Goal: Task Accomplishment & Management: Complete application form

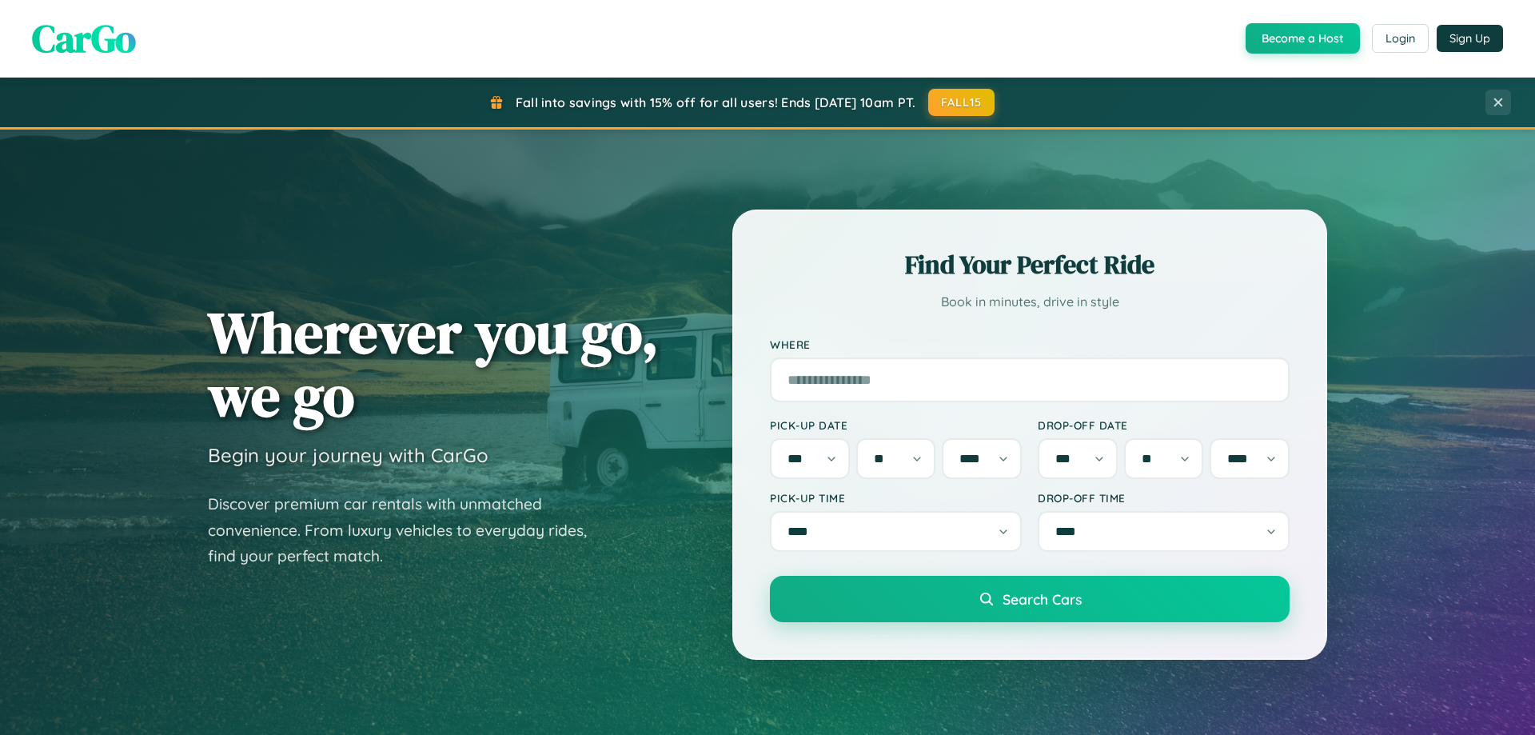
select select "*"
select select "**"
select select "****"
select select "*"
select select "**"
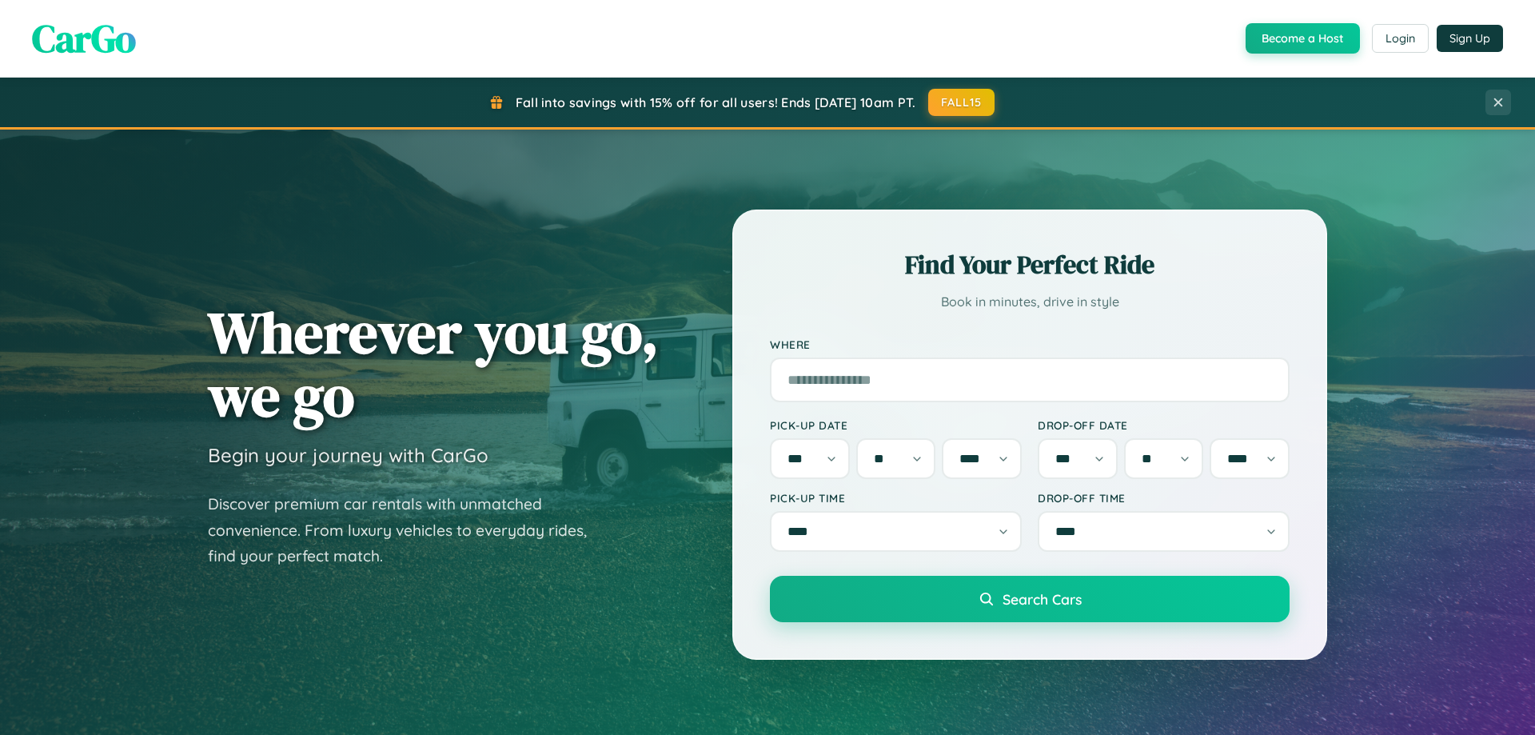
select select "****"
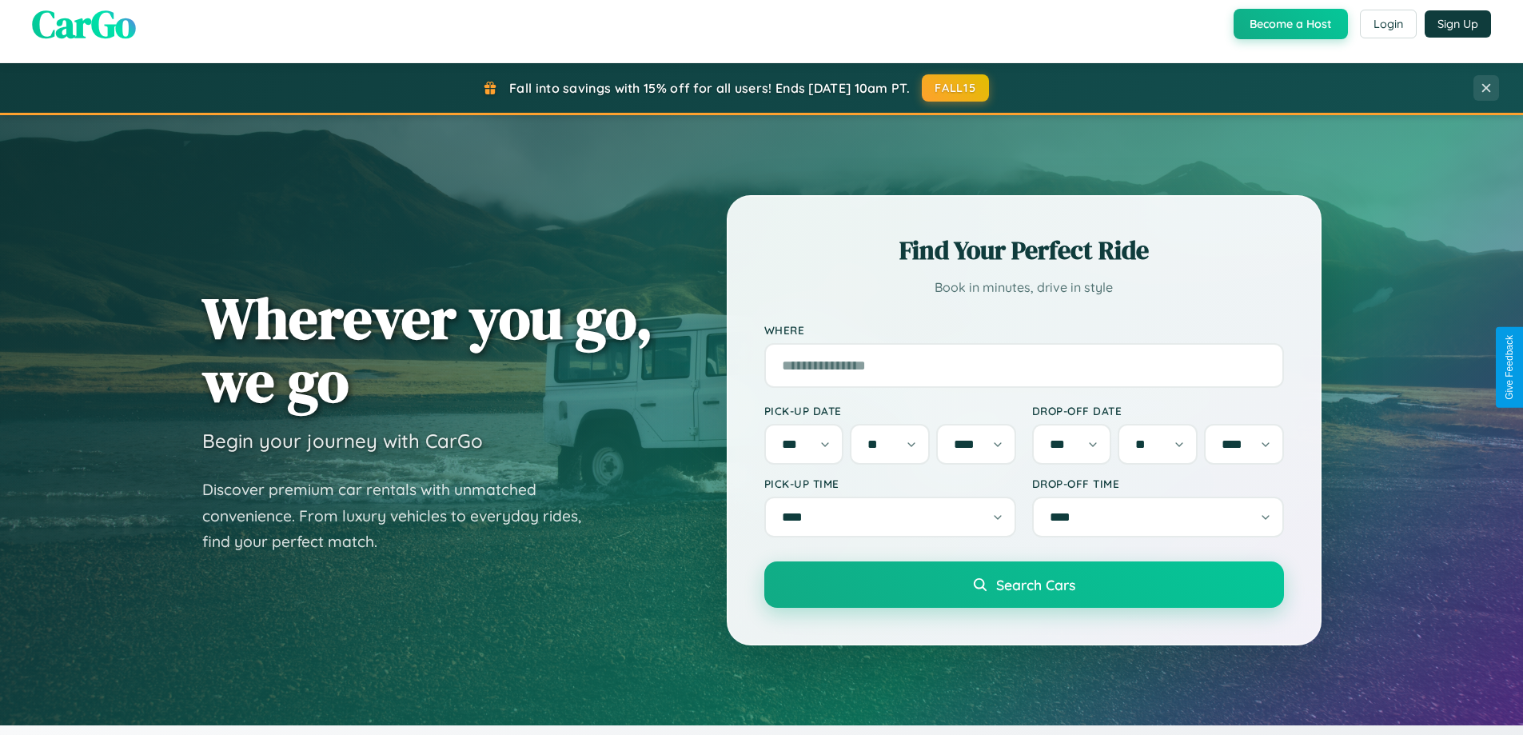
scroll to position [689, 0]
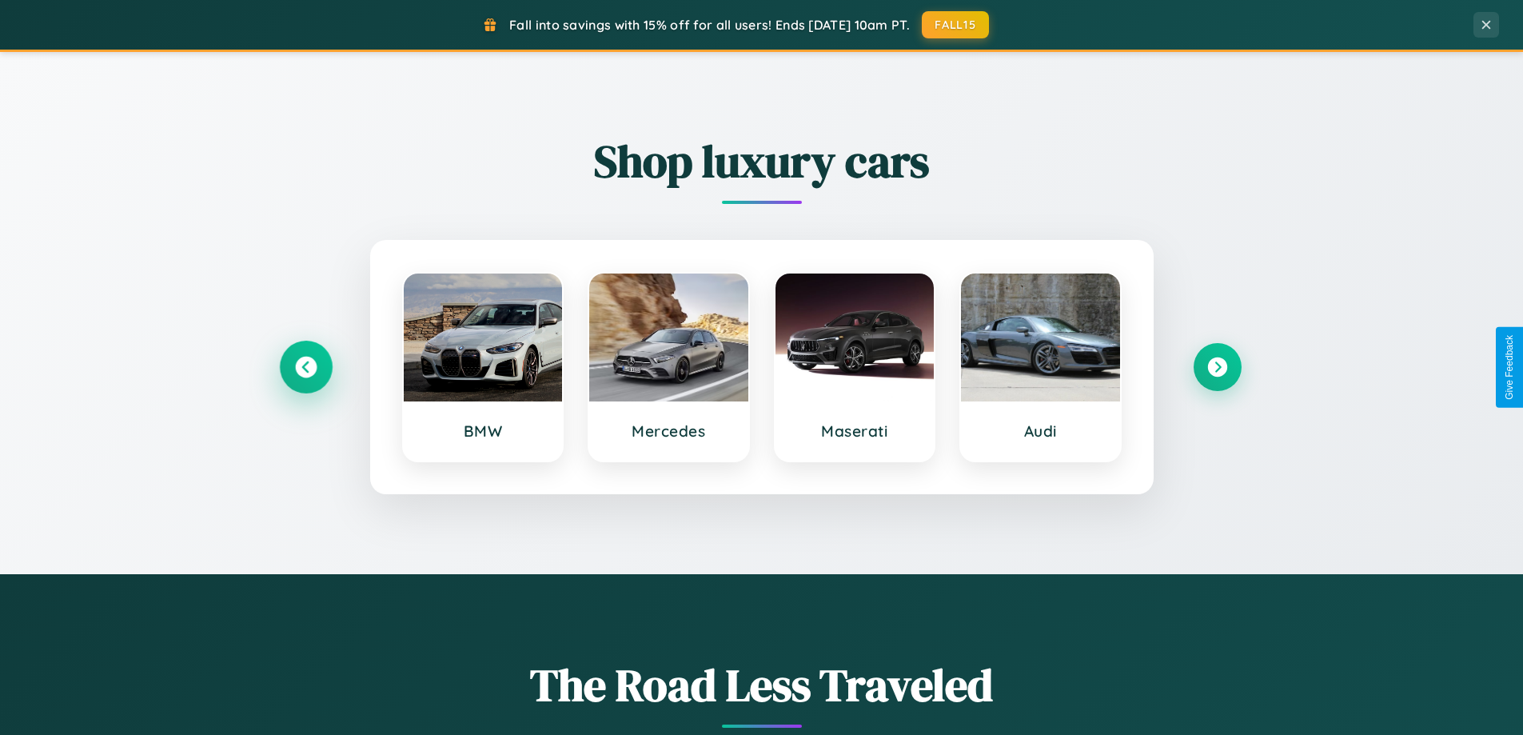
click at [305, 367] on icon at bounding box center [306, 368] width 22 height 22
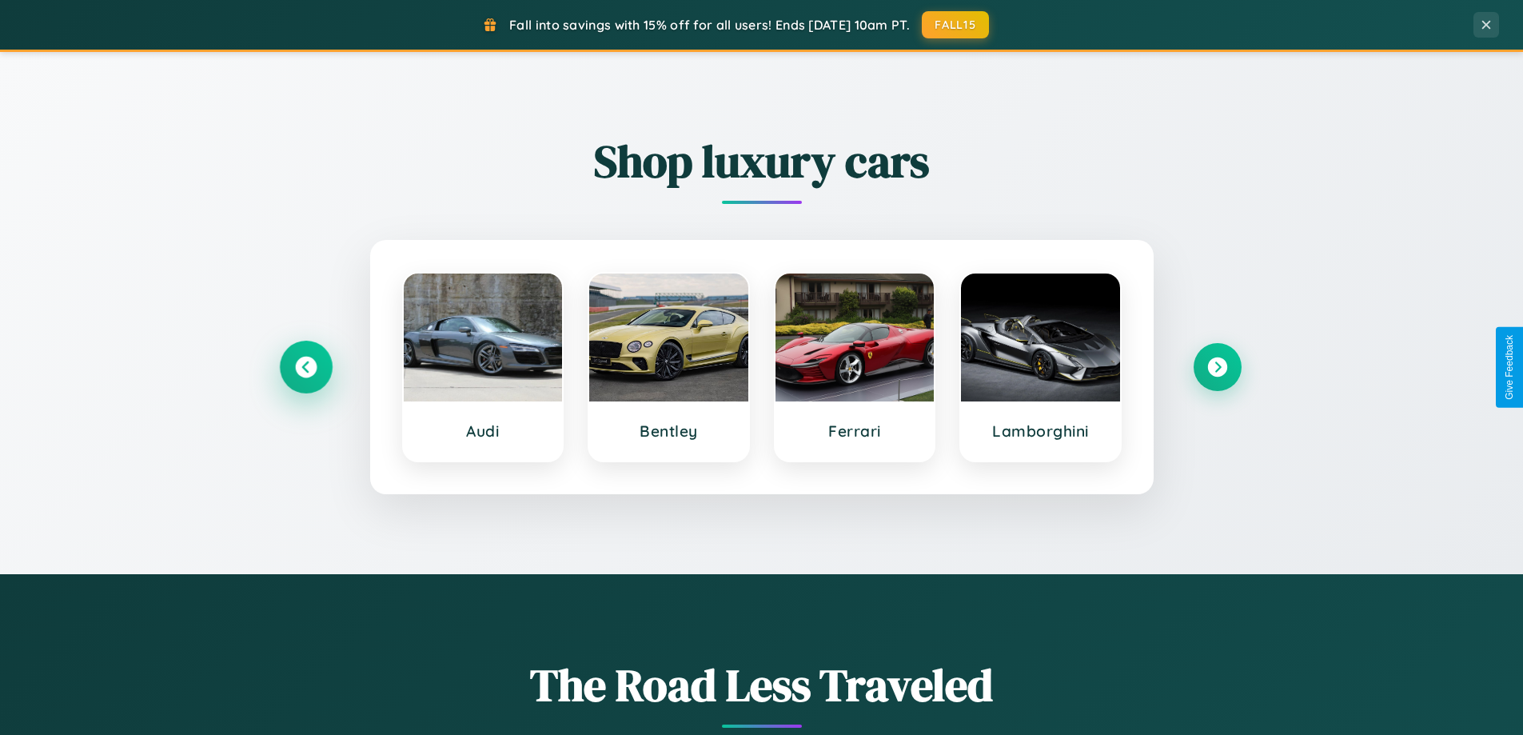
click at [305, 367] on icon at bounding box center [306, 368] width 22 height 22
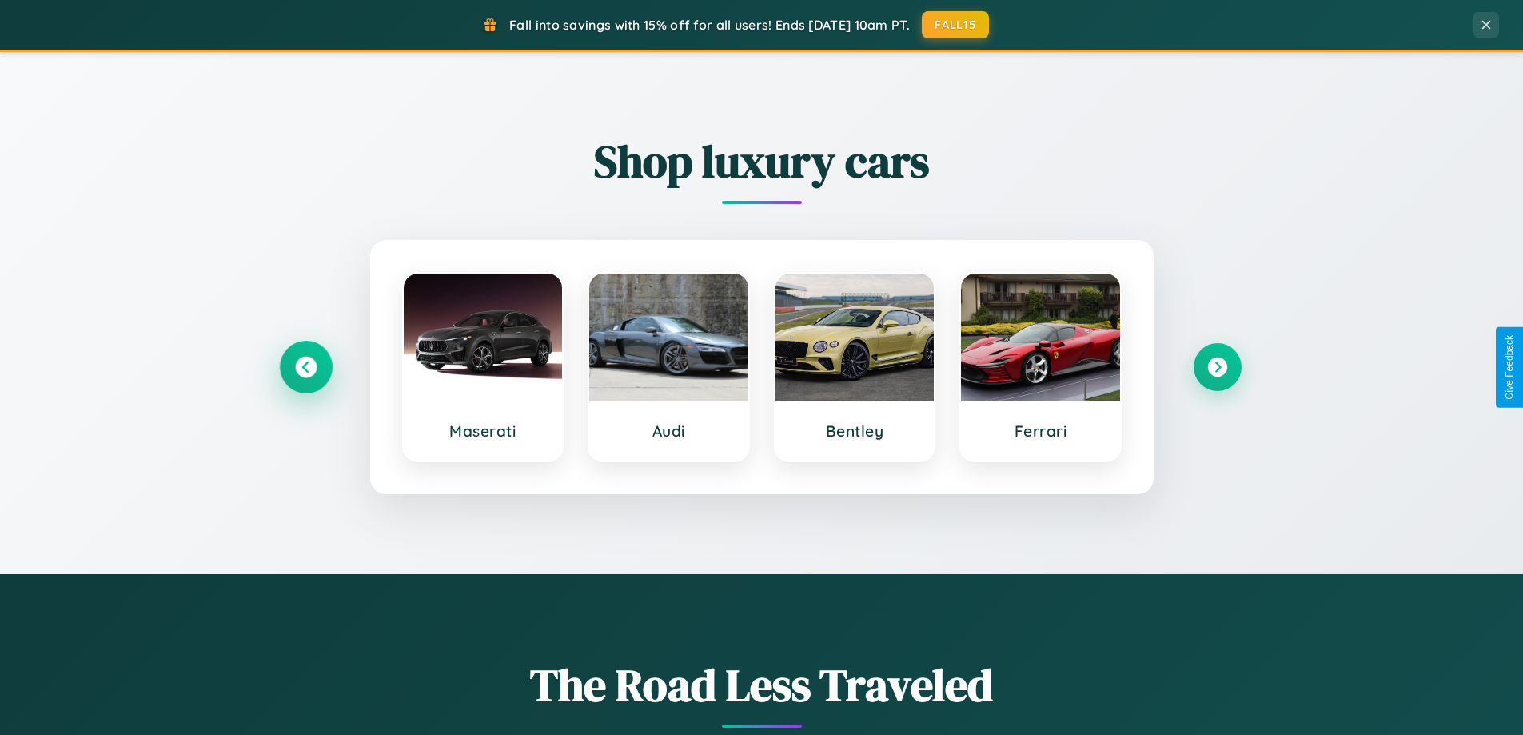
click at [305, 367] on icon at bounding box center [306, 368] width 22 height 22
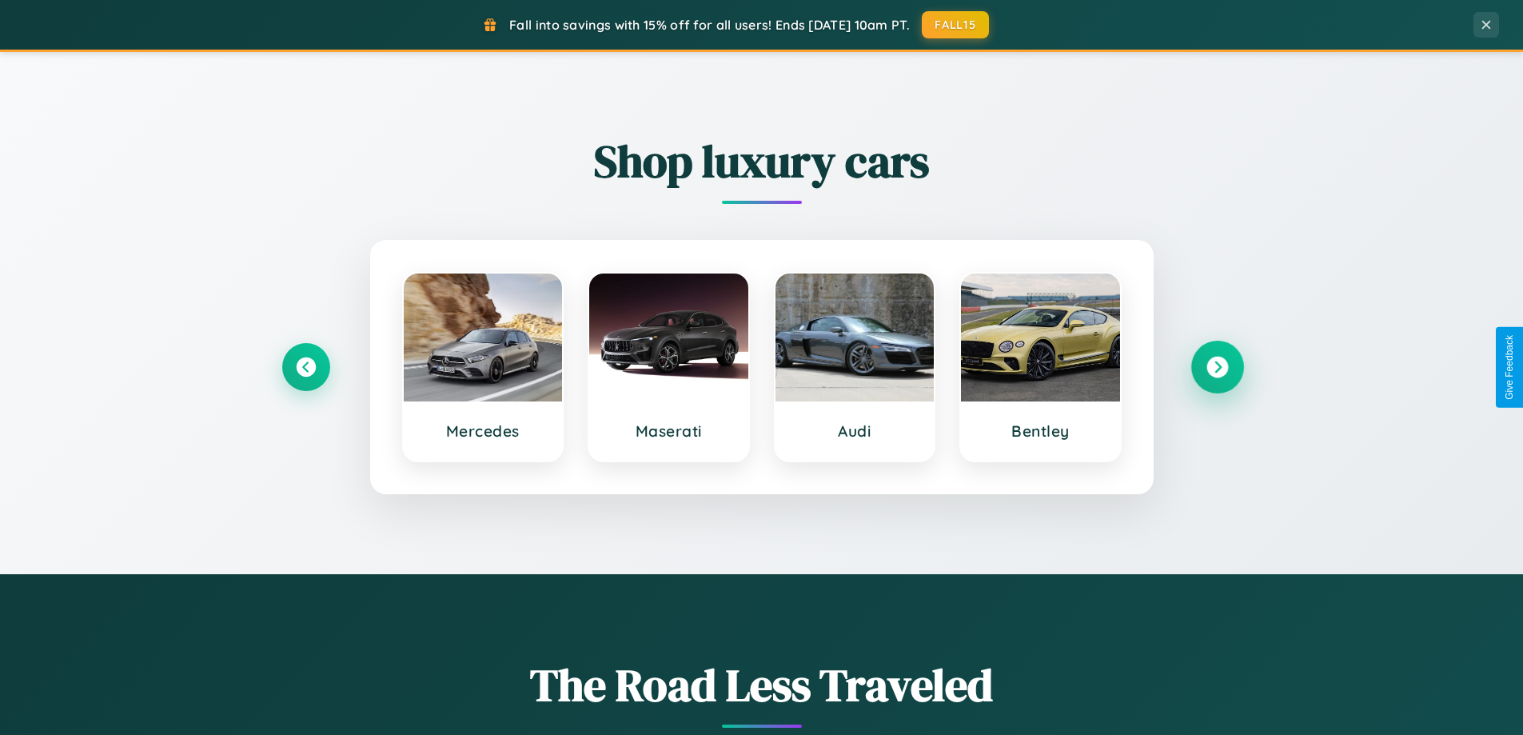
click at [1217, 367] on icon at bounding box center [1217, 368] width 22 height 22
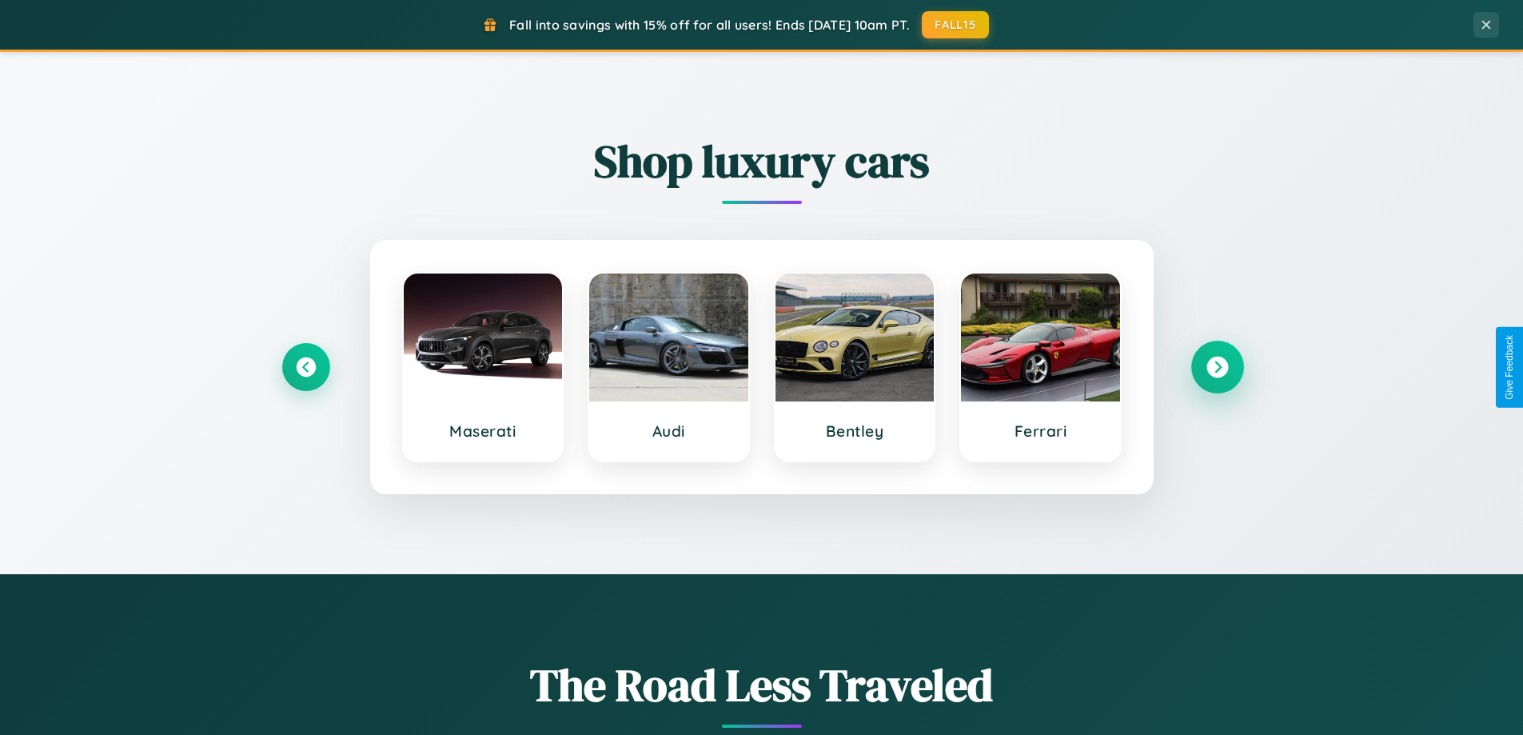
click at [1217, 367] on icon at bounding box center [1217, 368] width 22 height 22
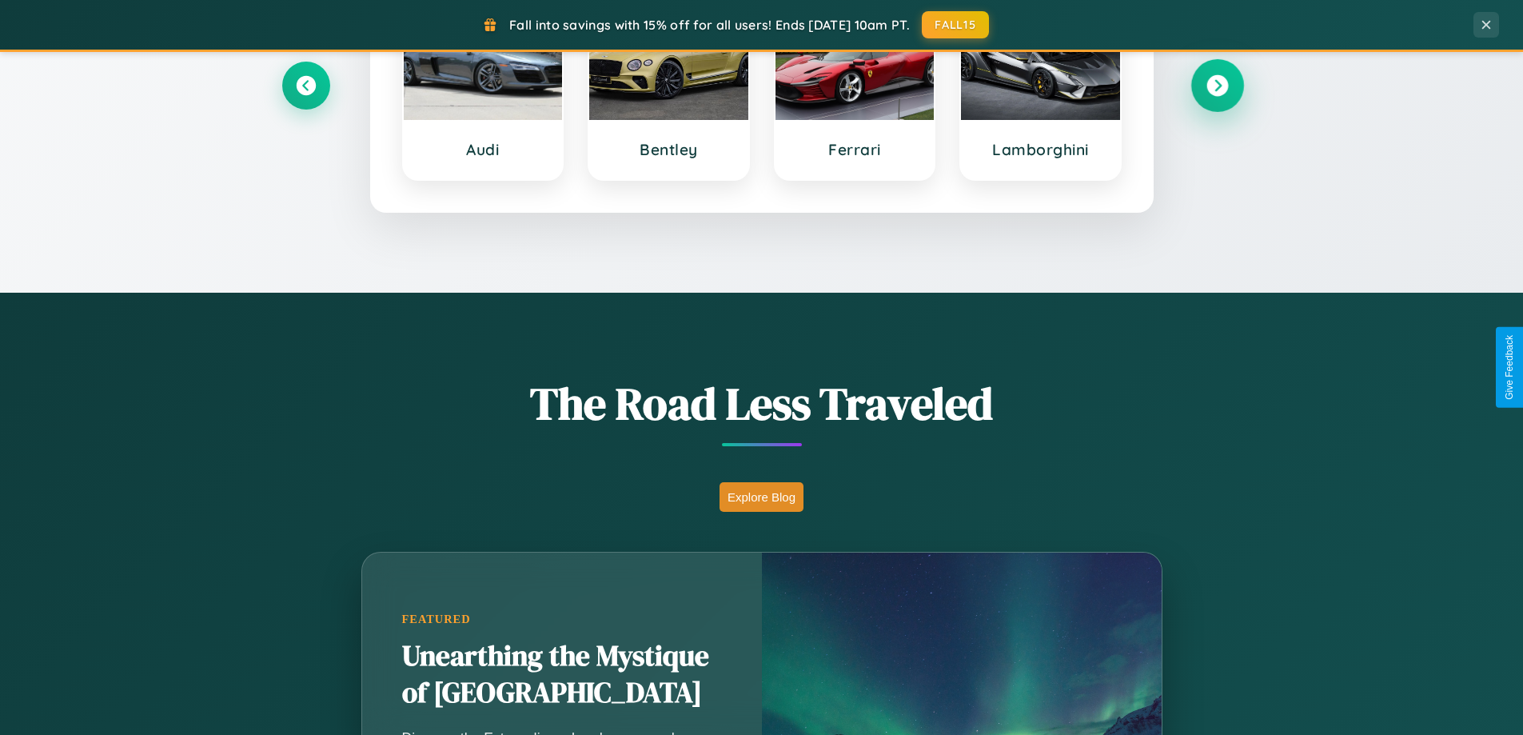
scroll to position [3096, 0]
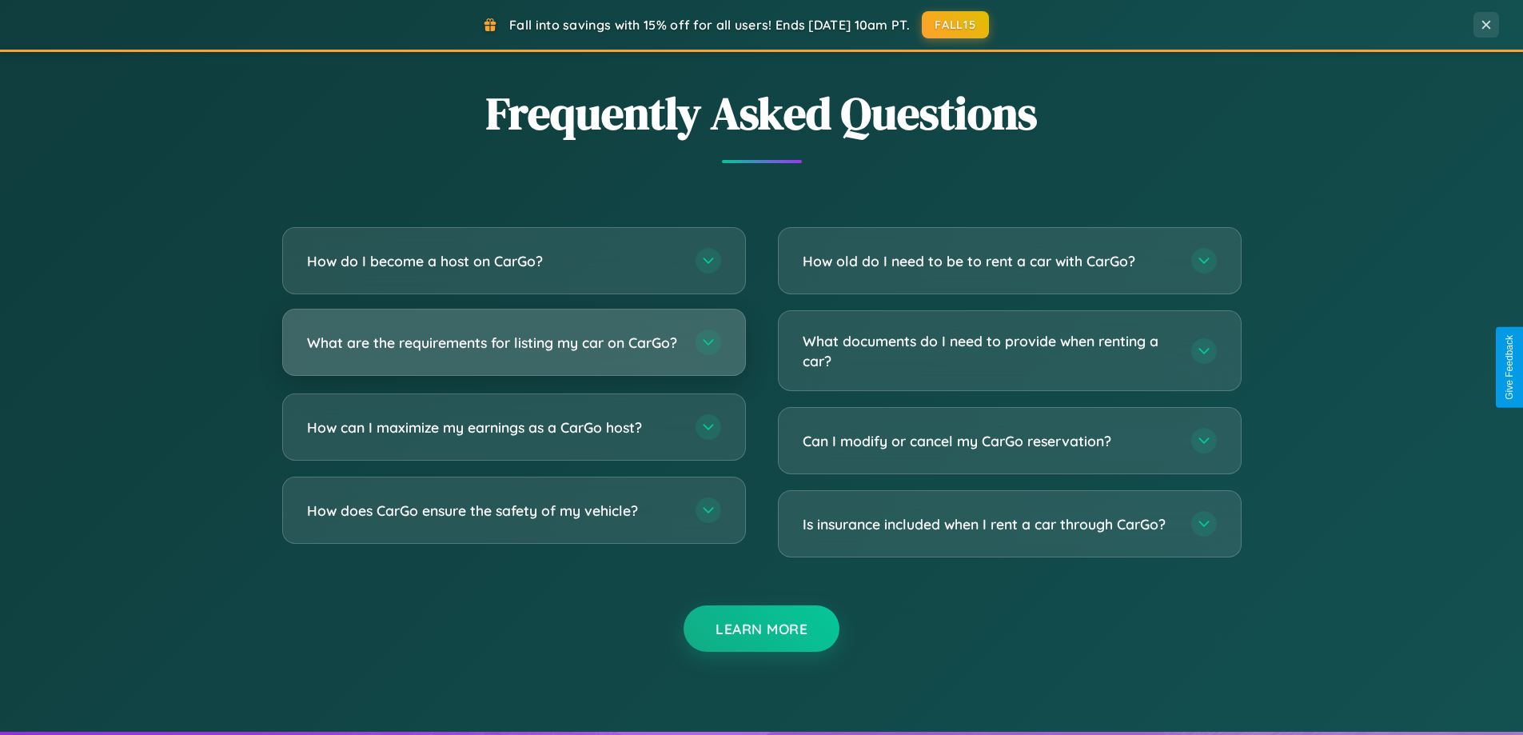
click at [513, 349] on h3 "What are the requirements for listing my car on CarGo?" at bounding box center [493, 343] width 373 height 20
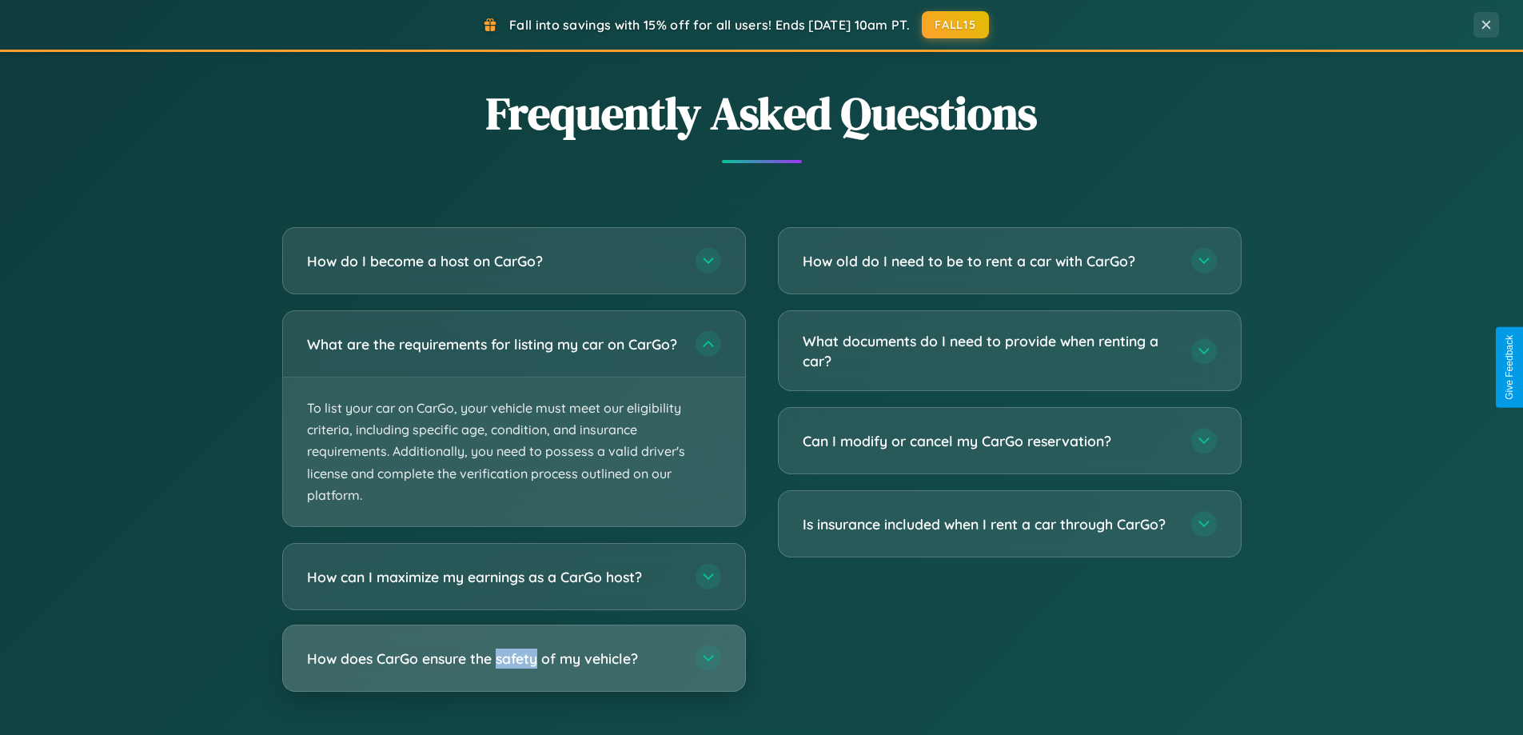
click at [513, 668] on h3 "How does CarGo ensure the safety of my vehicle?" at bounding box center [493, 658] width 373 height 20
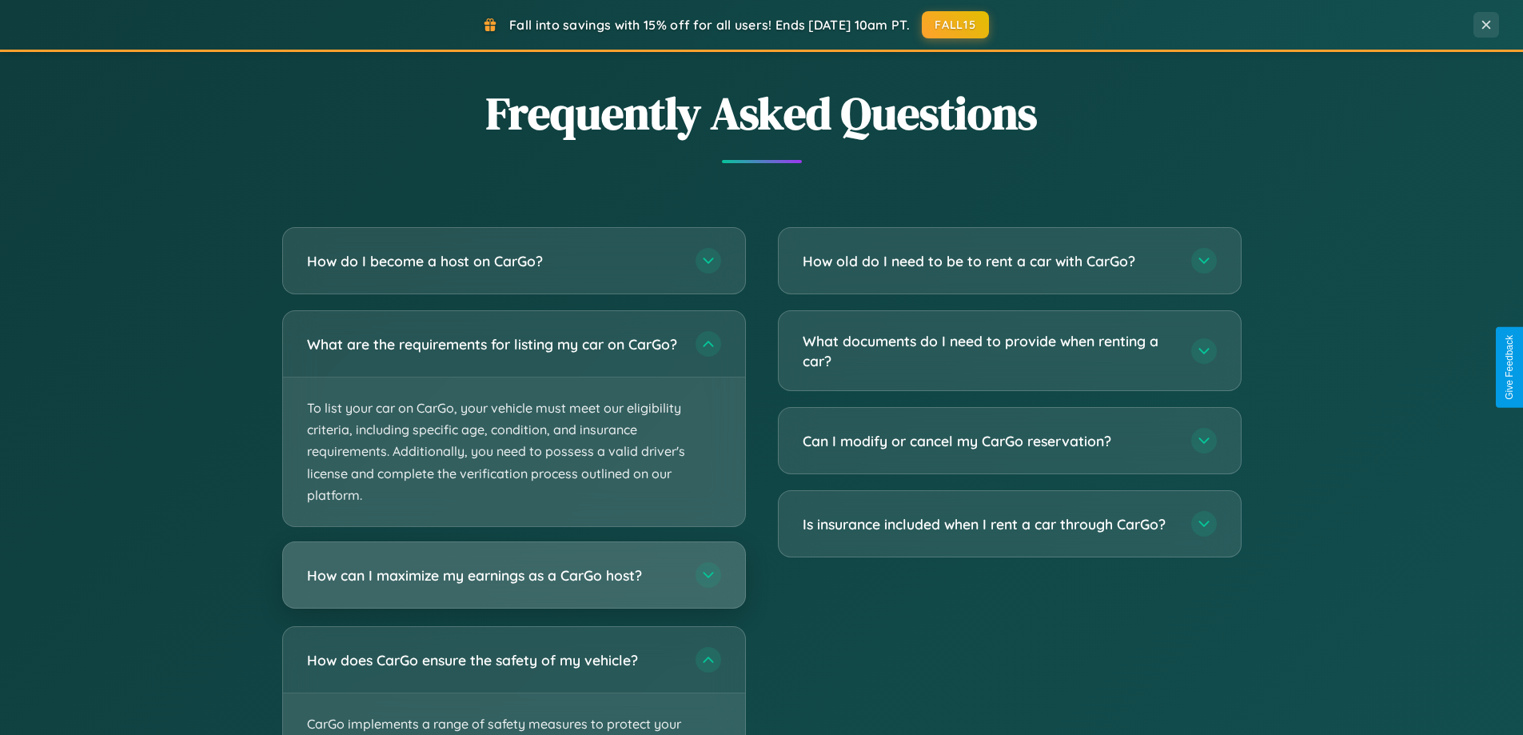
click at [513, 585] on h3 "How can I maximize my earnings as a CarGo host?" at bounding box center [493, 575] width 373 height 20
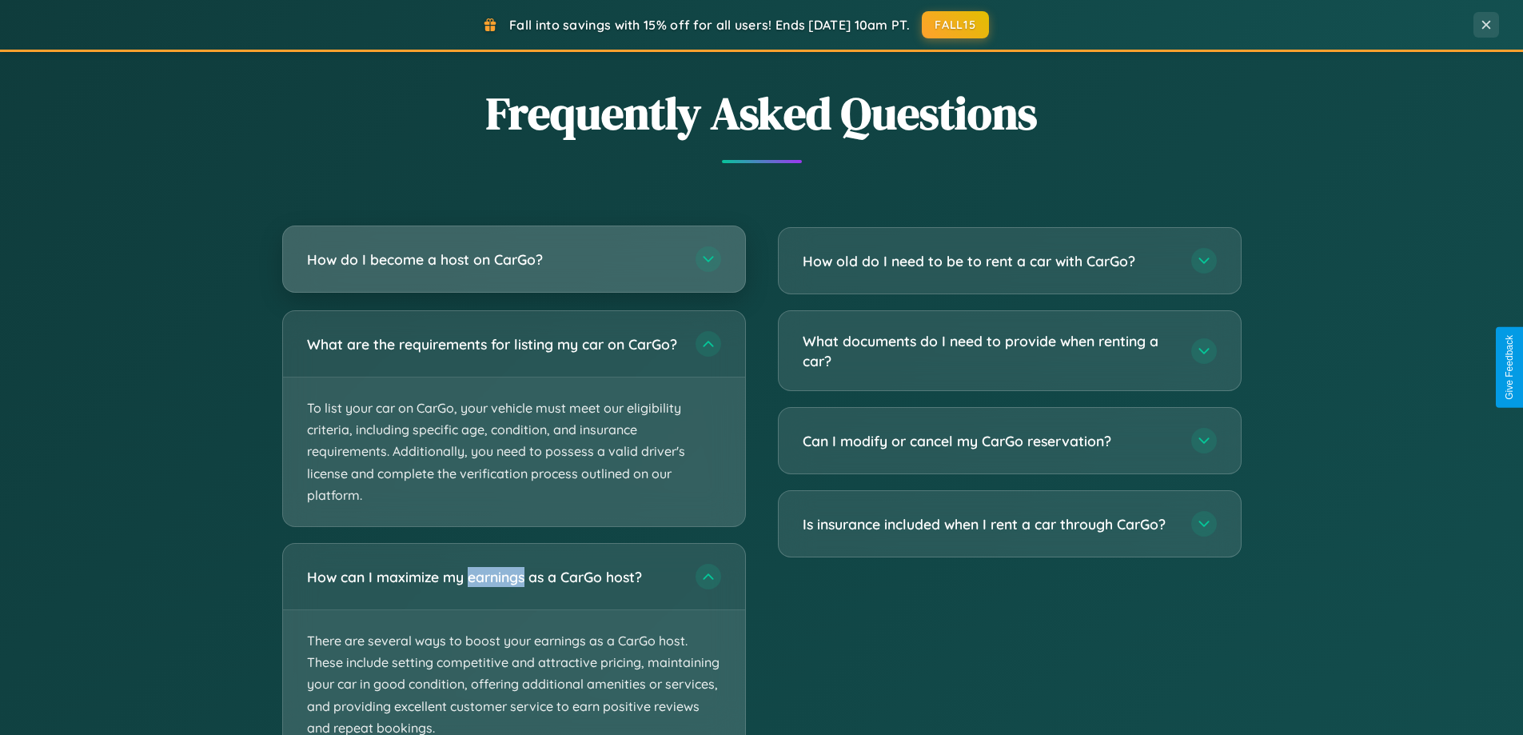
click at [513, 260] on h3 "How do I become a host on CarGo?" at bounding box center [493, 259] width 373 height 20
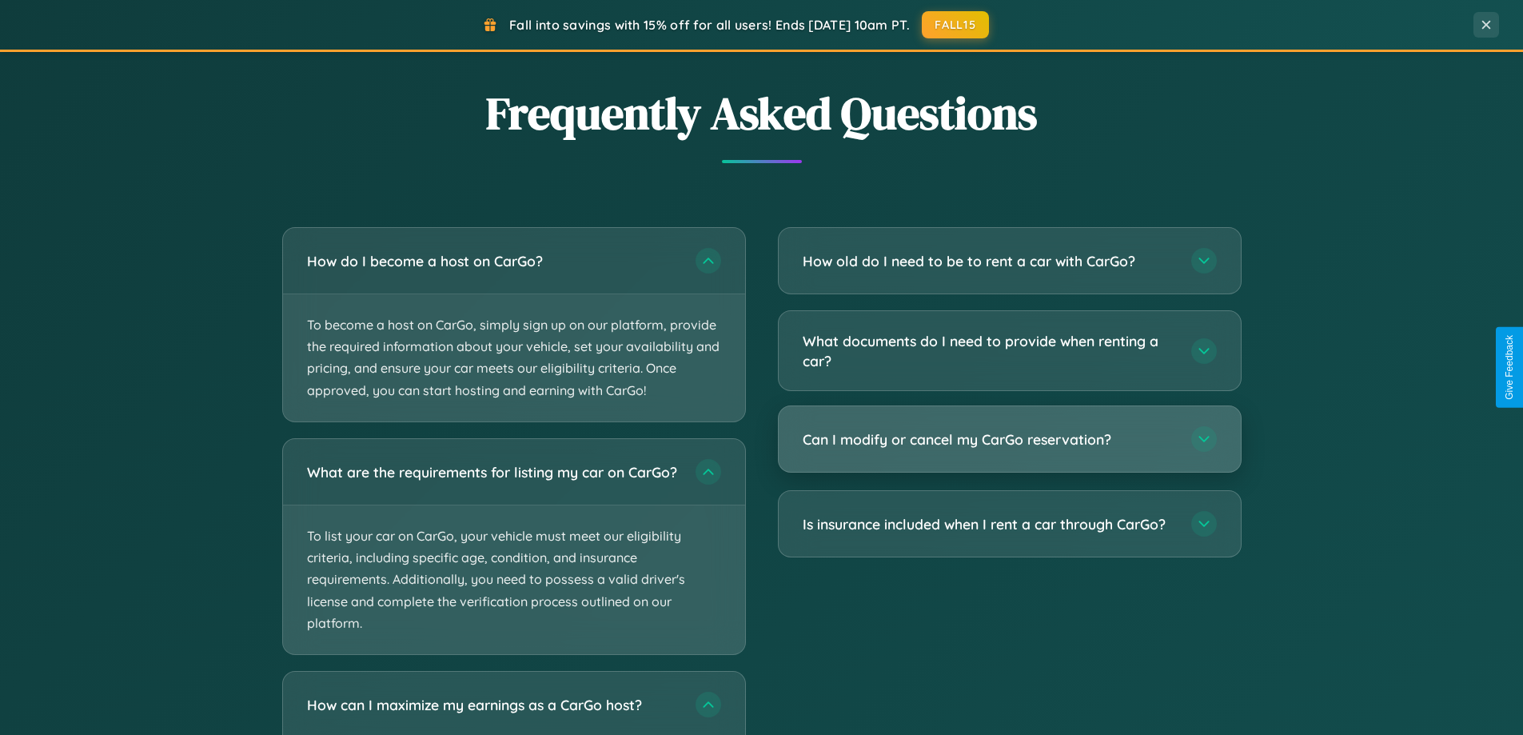
click at [1009, 439] on h3 "Can I modify or cancel my CarGo reservation?" at bounding box center [989, 439] width 373 height 20
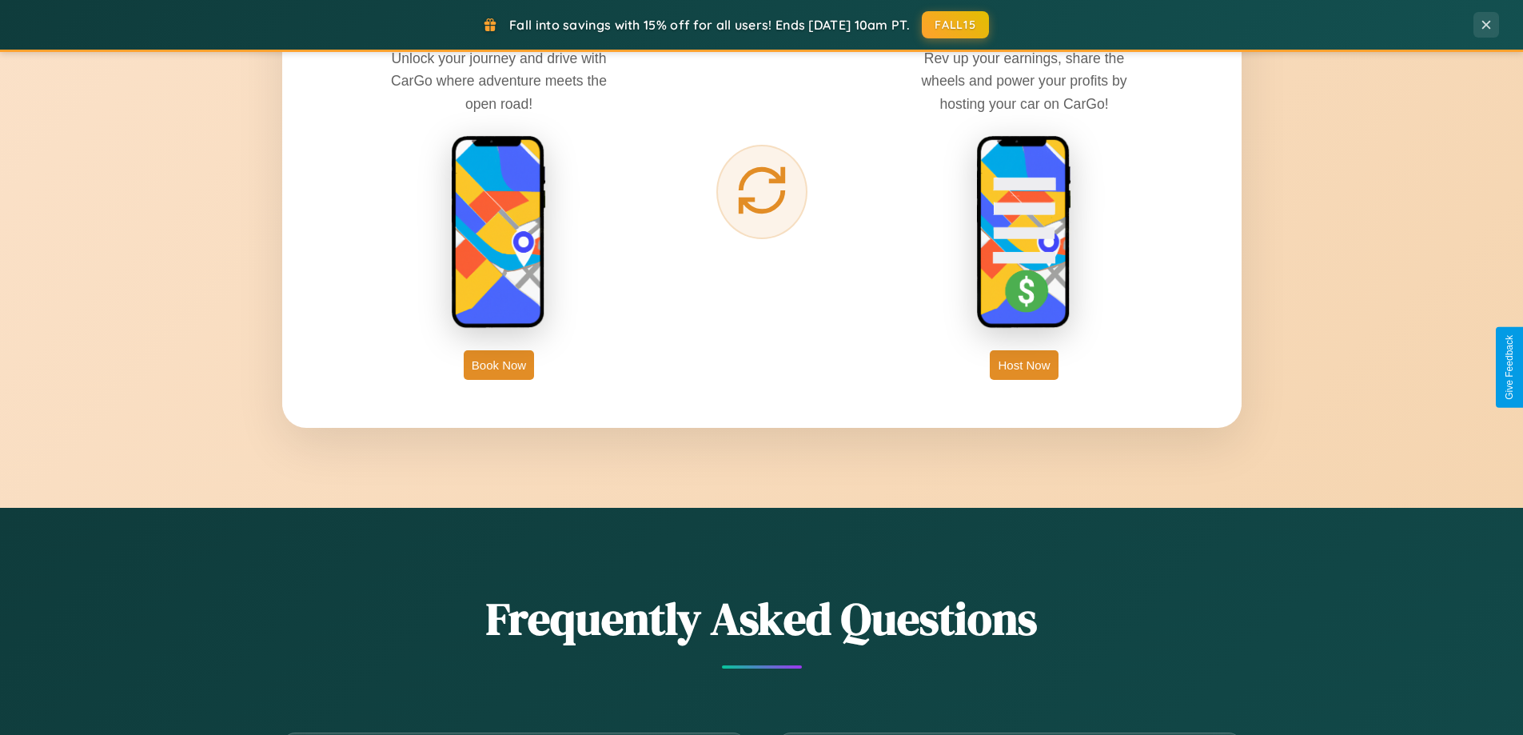
scroll to position [2588, 0]
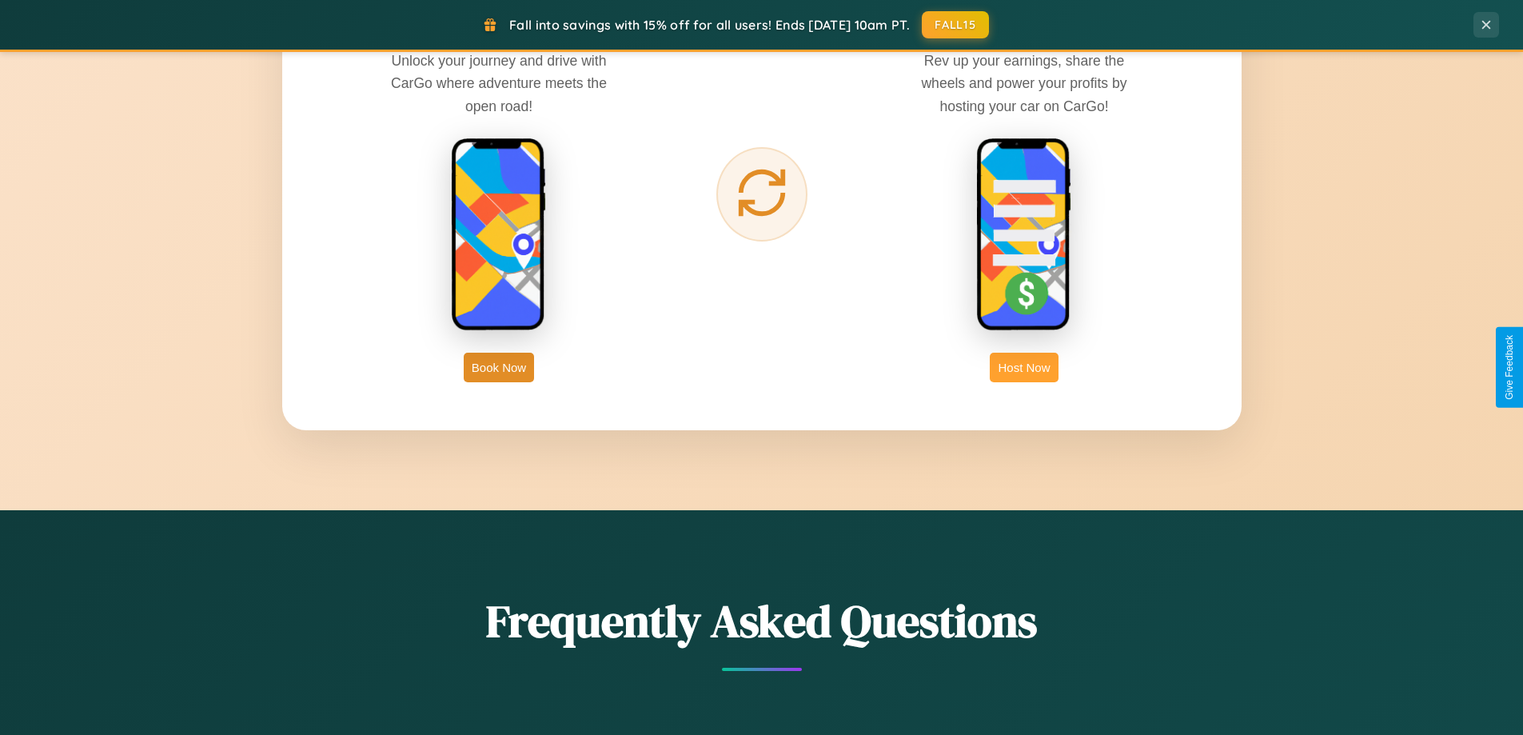
click at [1024, 367] on button "Host Now" at bounding box center [1024, 368] width 68 height 30
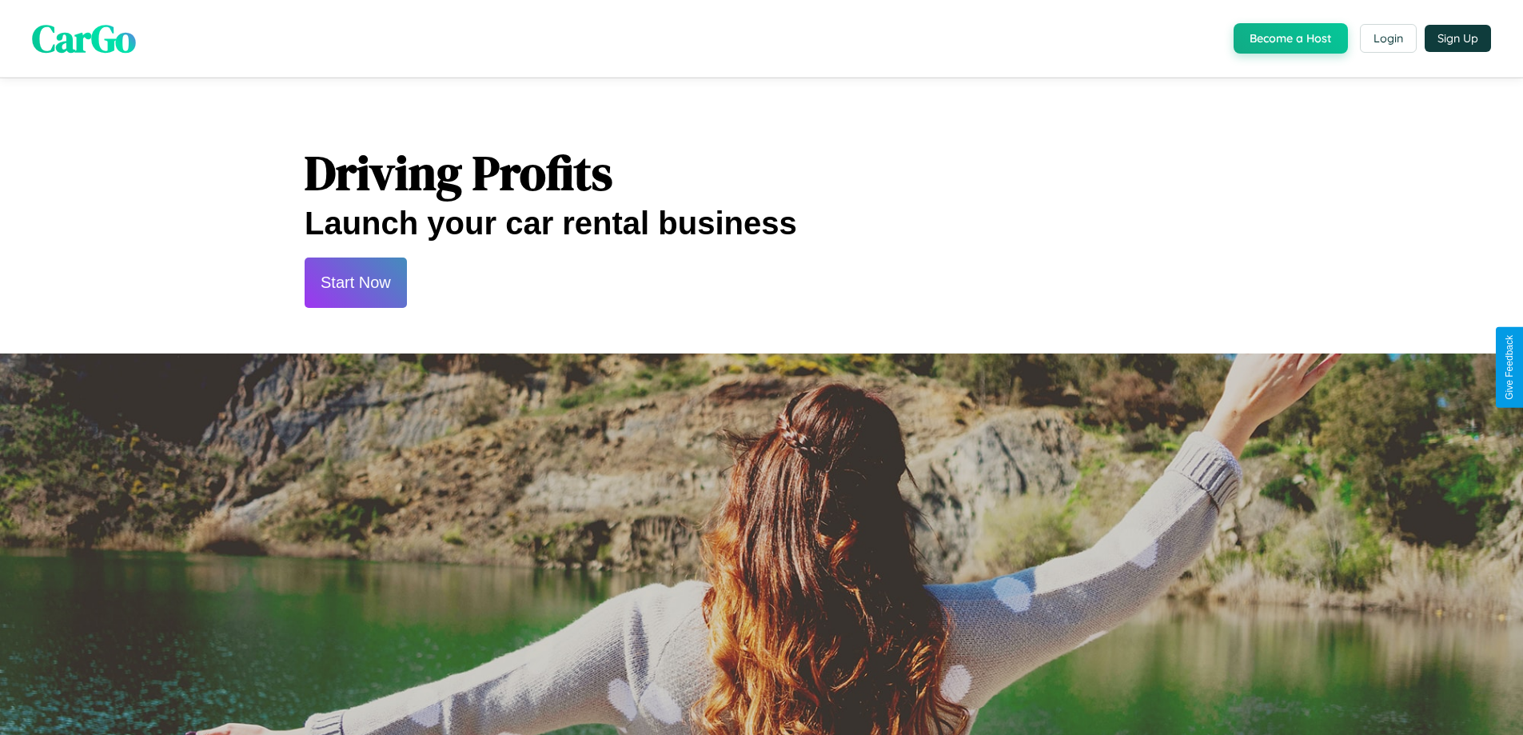
click at [355, 282] on button "Start Now" at bounding box center [356, 282] width 102 height 50
